Goal: Task Accomplishment & Management: Use online tool/utility

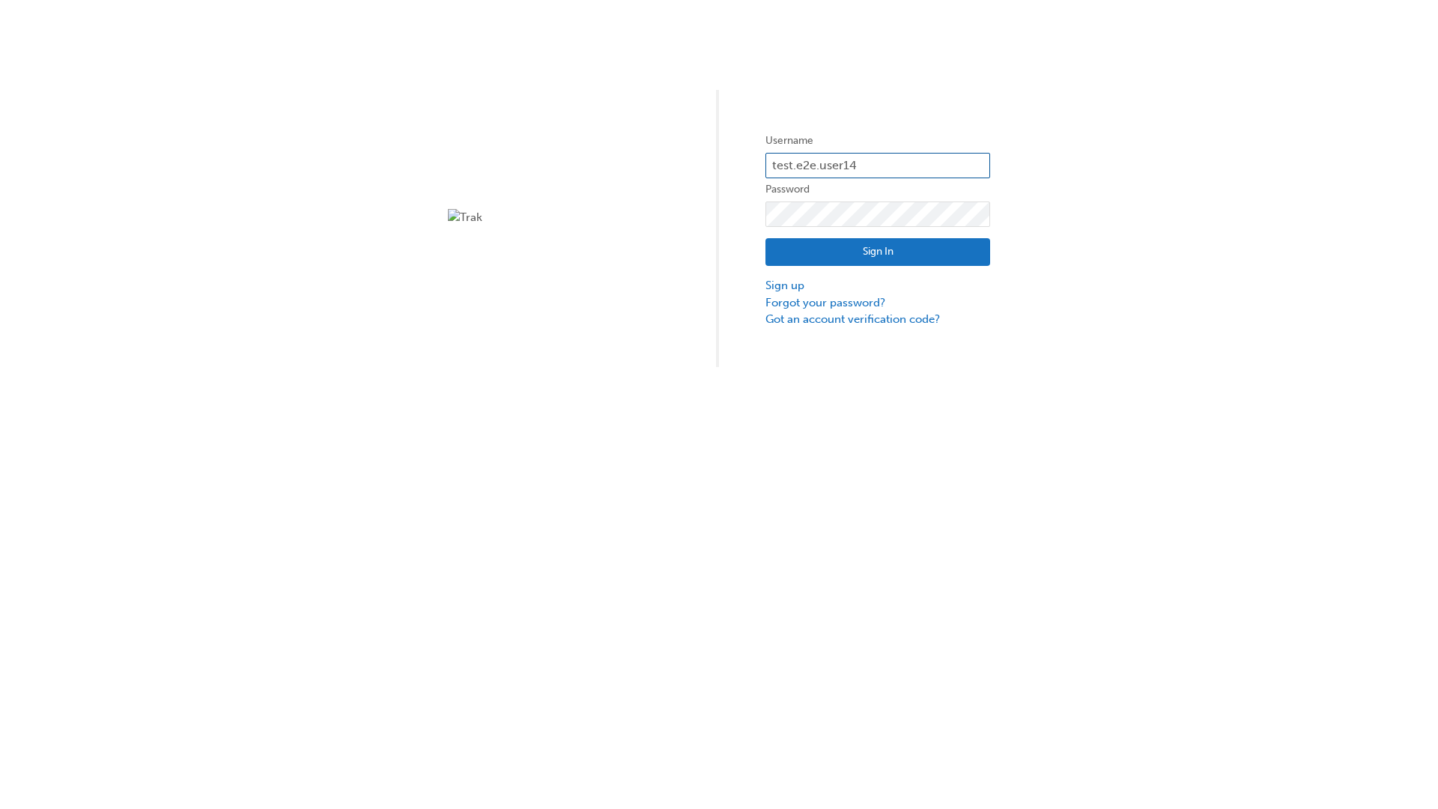
type input "test.e2e.user14"
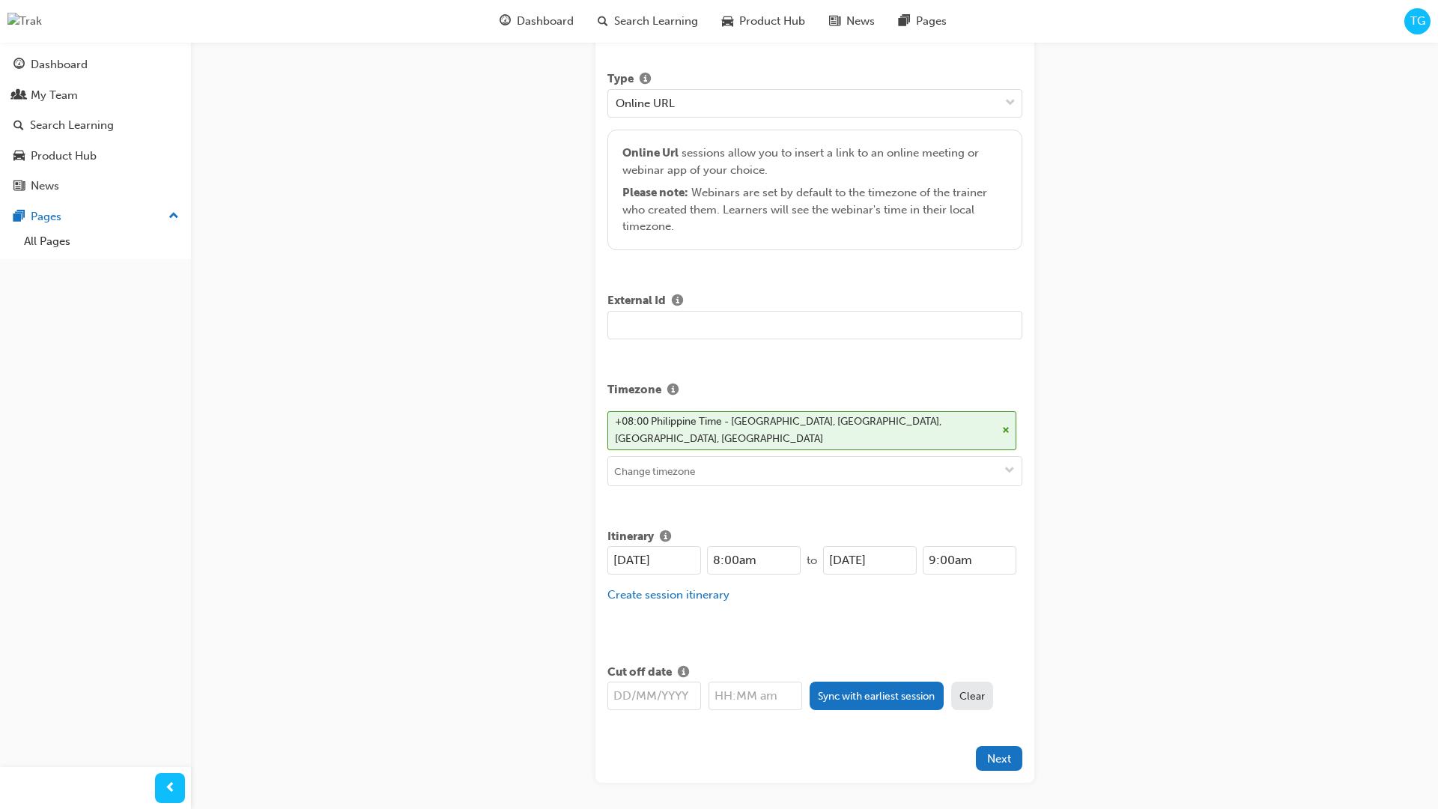
type input "Title for testing purposes"
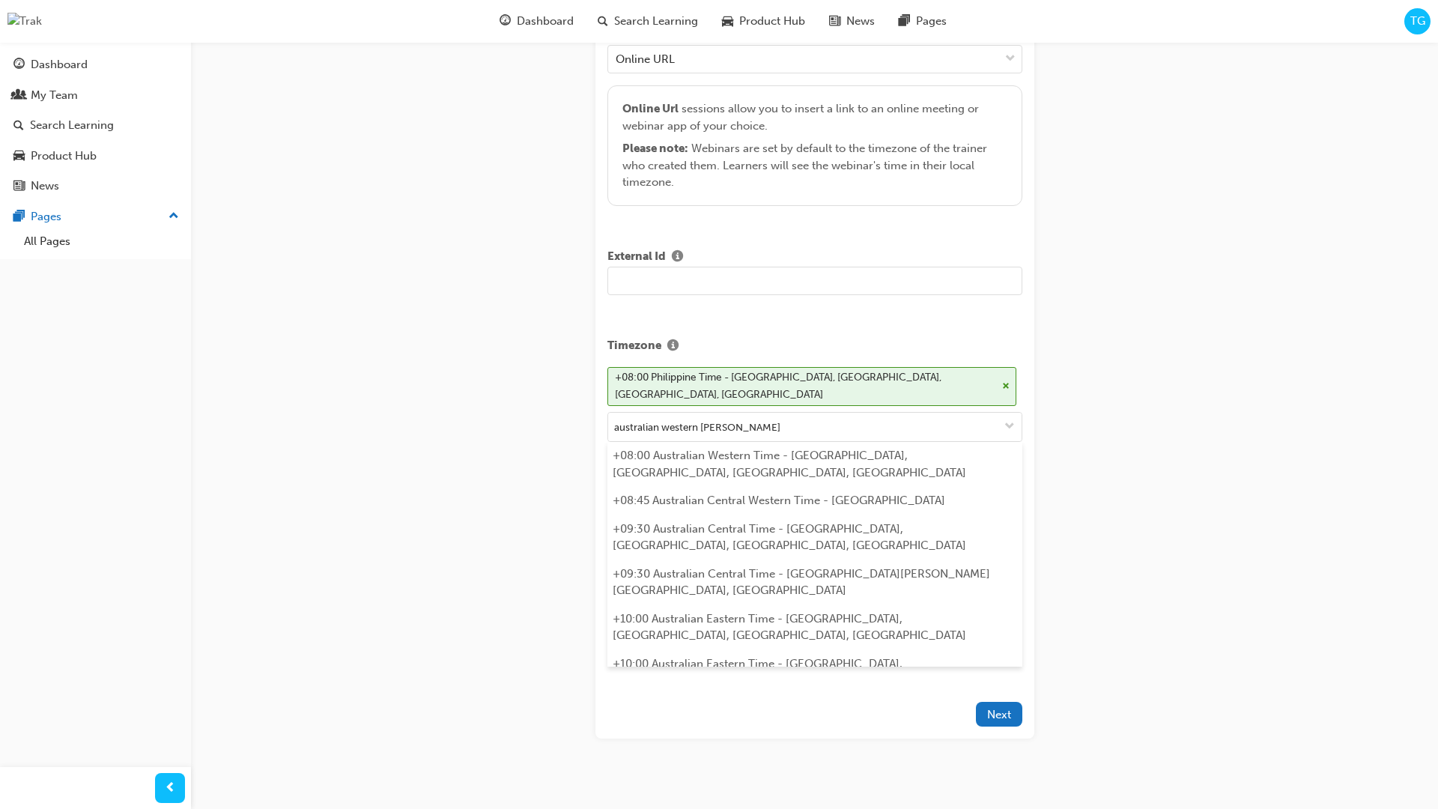
type input "australian western time"
